Goal: Use online tool/utility: Use online tool/utility

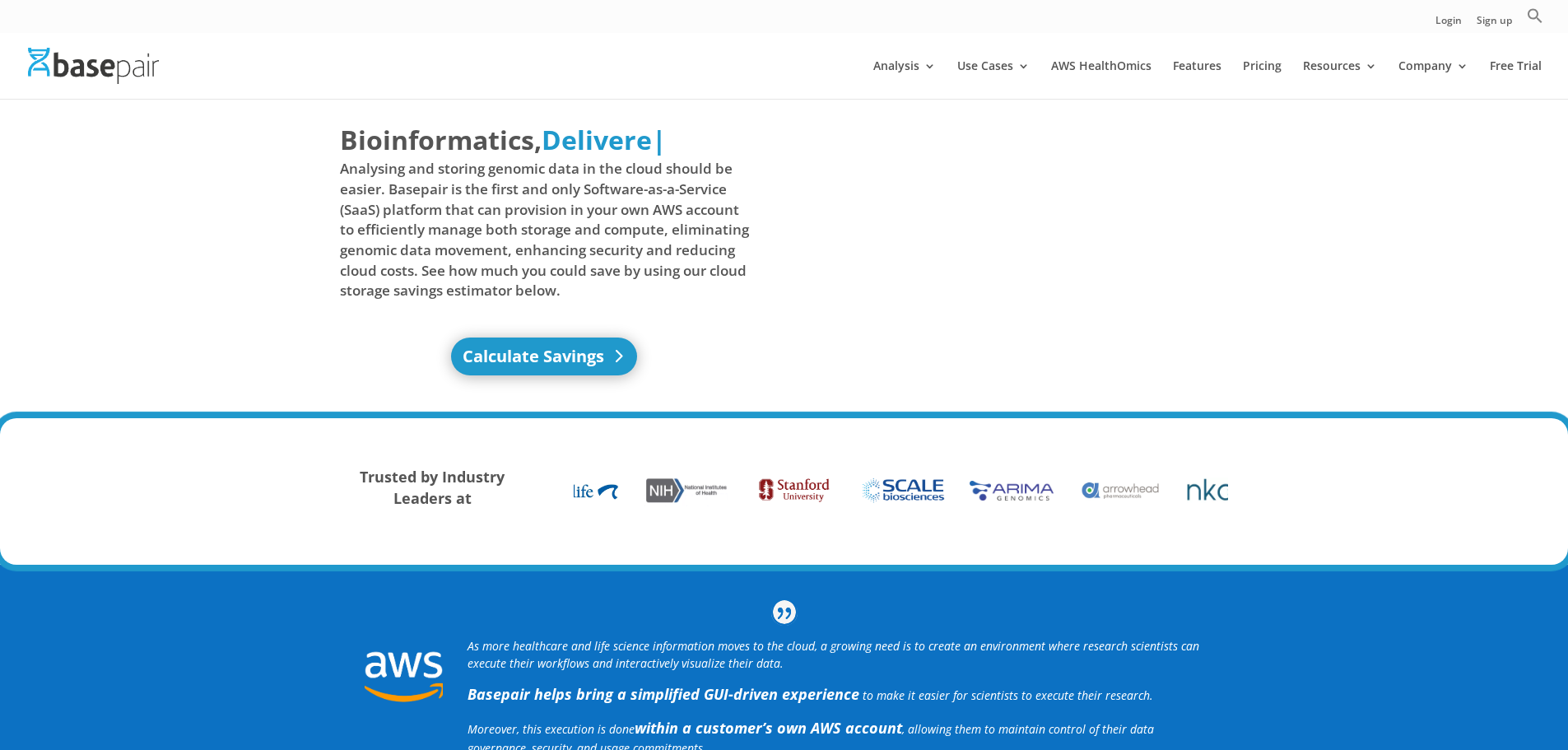
click at [590, 343] on link "Calculate Savings" at bounding box center [545, 355] width 186 height 37
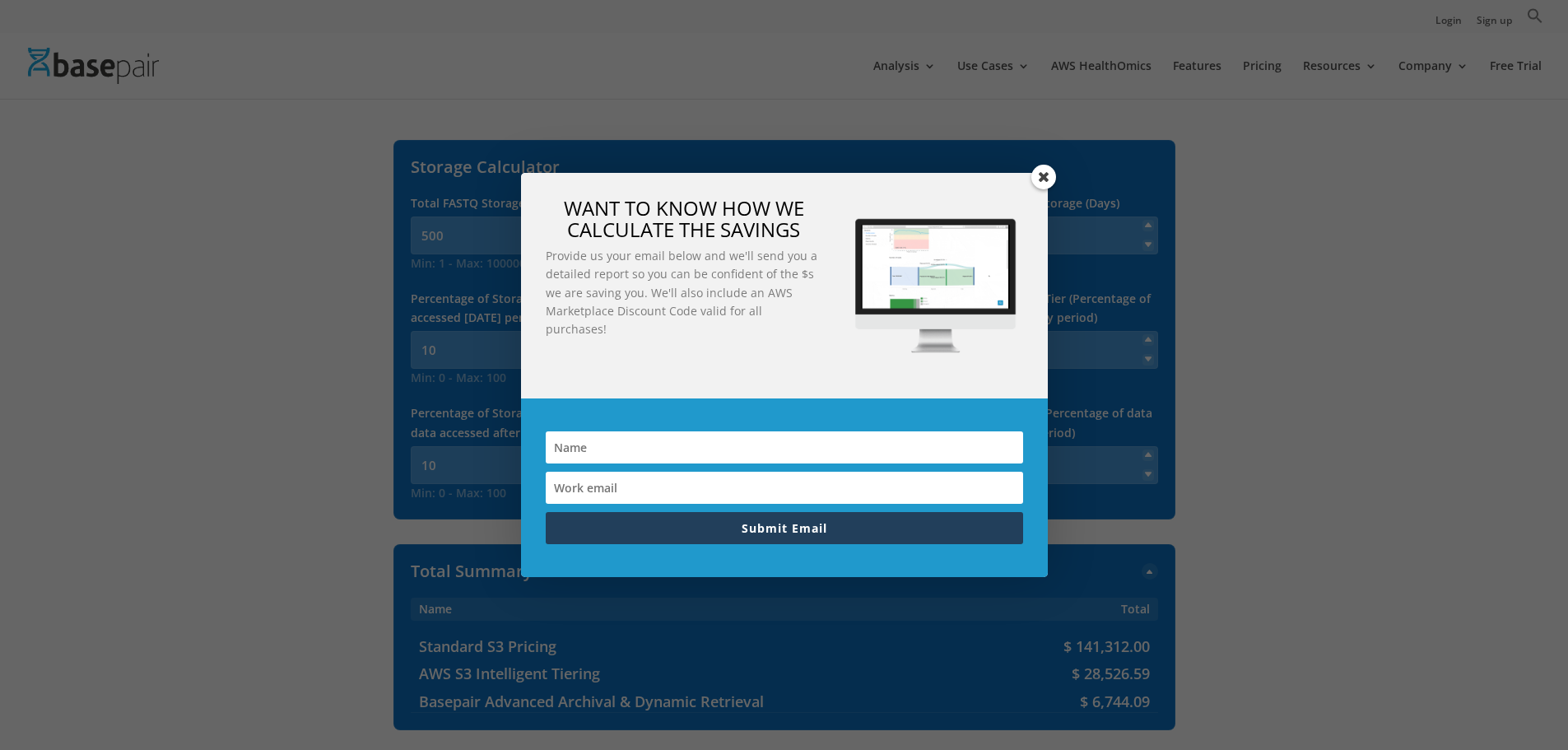
click at [1049, 169] on span at bounding box center [1044, 176] width 25 height 25
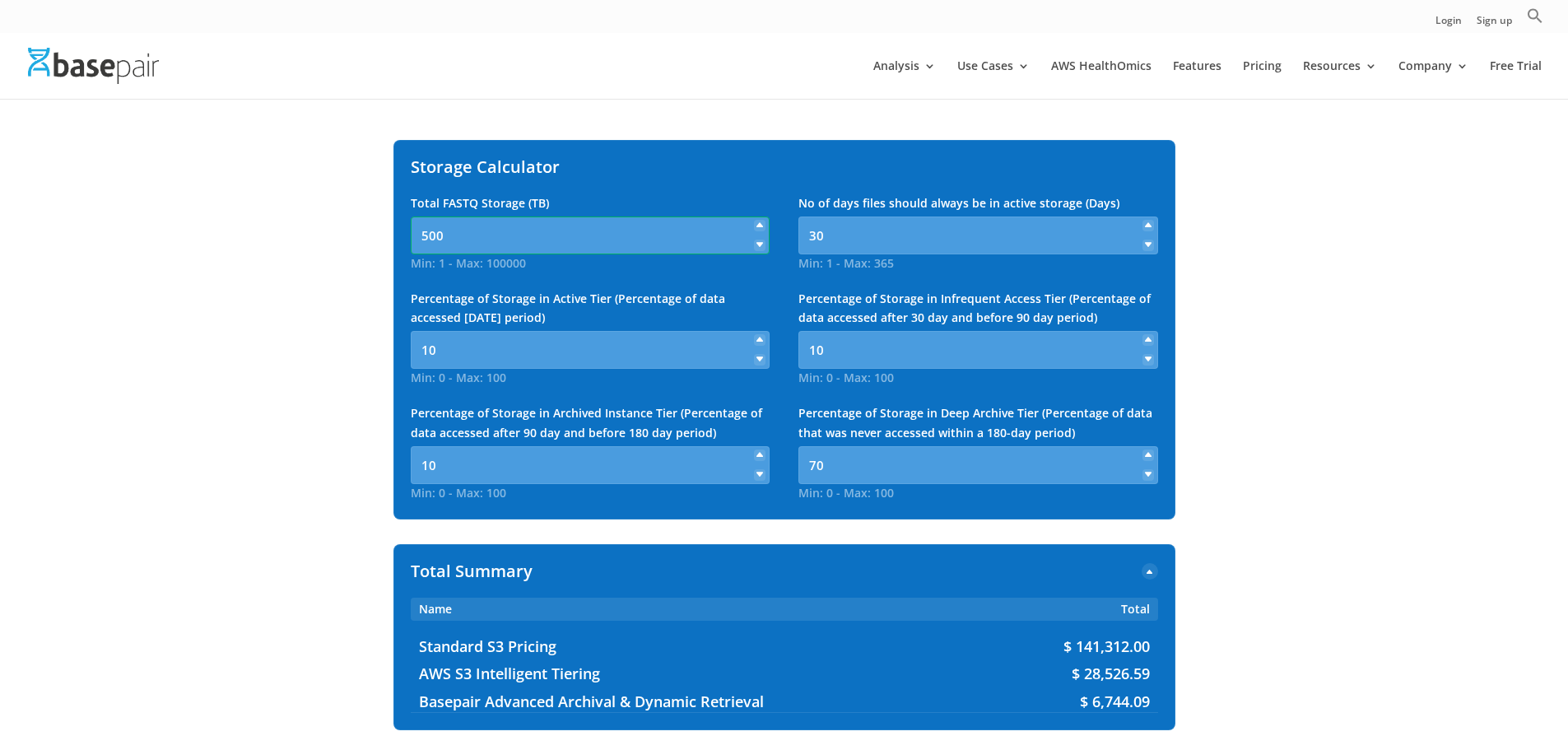
click at [621, 241] on input "500" at bounding box center [590, 235] width 360 height 37
click at [737, 287] on div "Total FASTQ Storage (TB) Min: 1 - Max: 100000 500 Min: 1 - Max: 100000 No of da…" at bounding box center [784, 348] width 747 height 309
